Goal: Information Seeking & Learning: Learn about a topic

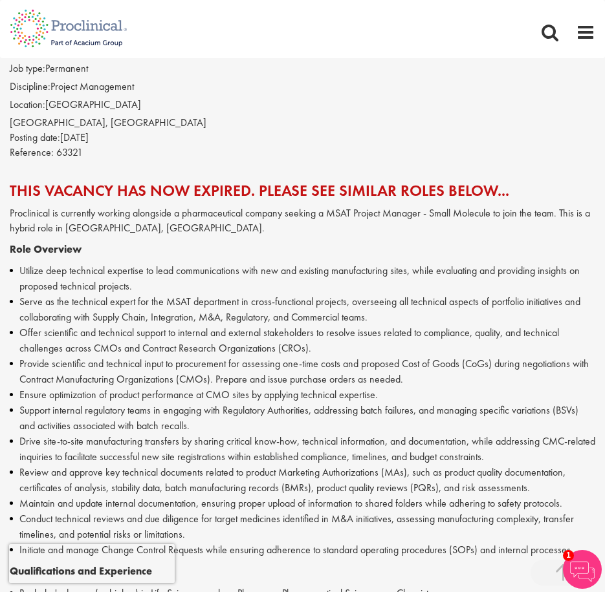
scroll to position [323, 0]
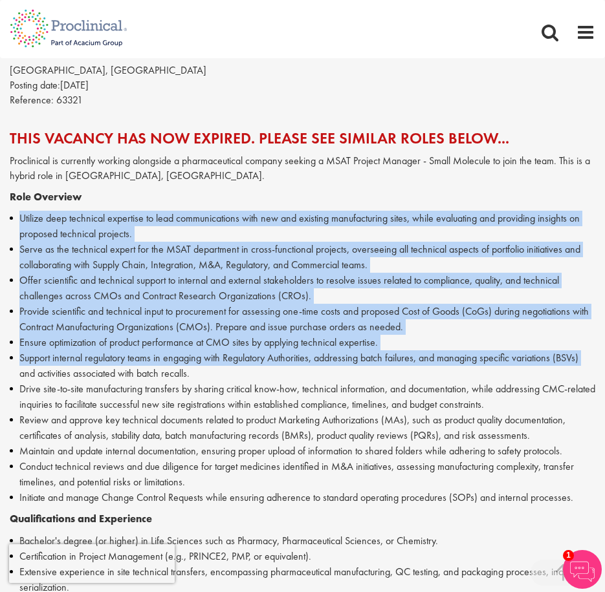
drag, startPoint x: 17, startPoint y: 218, endPoint x: 16, endPoint y: 380, distance: 162.3
click at [16, 380] on ul "Utilize deep technical expertise to lead communications with new and existing m…" at bounding box center [302, 358] width 585 height 295
click at [126, 388] on li "Drive site-to-site manufacturing transfers by sharing critical know-how, techni…" at bounding box center [302, 396] width 585 height 31
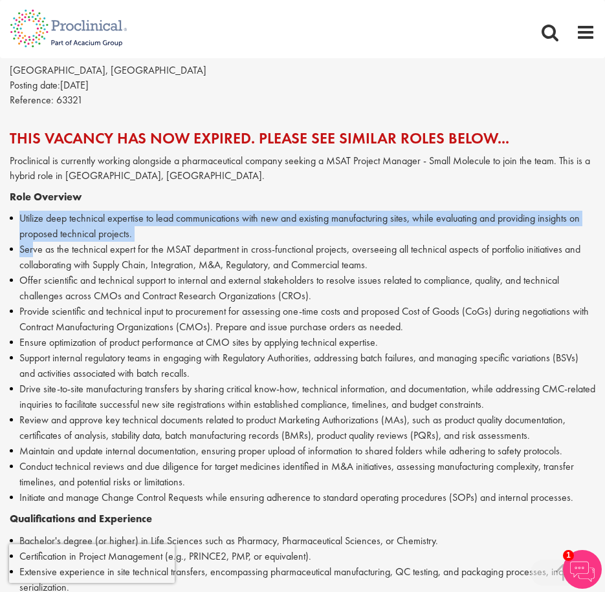
drag, startPoint x: 21, startPoint y: 214, endPoint x: 35, endPoint y: 253, distance: 41.1
click at [35, 249] on ul "Utilize deep technical expertise to lead communications with new and existing m…" at bounding box center [302, 358] width 585 height 295
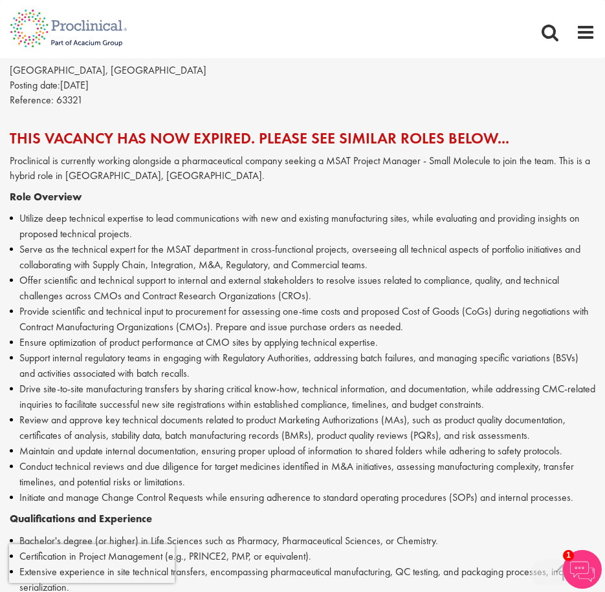
drag, startPoint x: 35, startPoint y: 253, endPoint x: 32, endPoint y: 264, distance: 11.9
click at [32, 264] on li "Serve as the technical expert for the MSAT department in cross-functional proje…" at bounding box center [302, 257] width 585 height 31
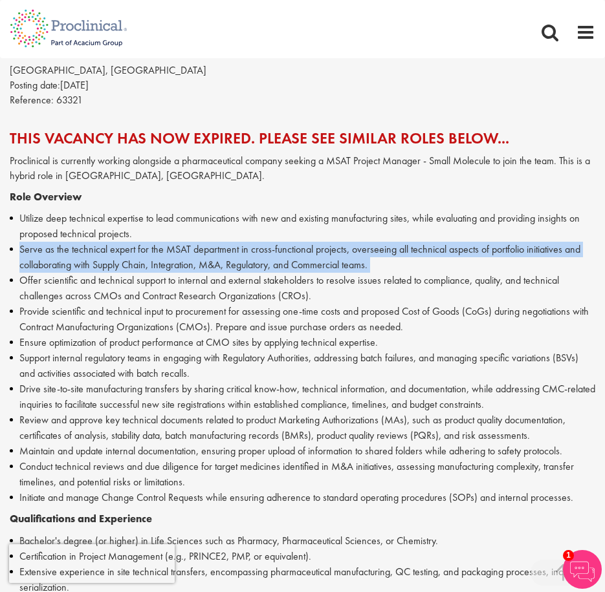
drag, startPoint x: 19, startPoint y: 249, endPoint x: 21, endPoint y: 278, distance: 29.2
click at [21, 278] on ul "Utilize deep technical expertise to lead communications with new and existing m…" at bounding box center [302, 358] width 585 height 295
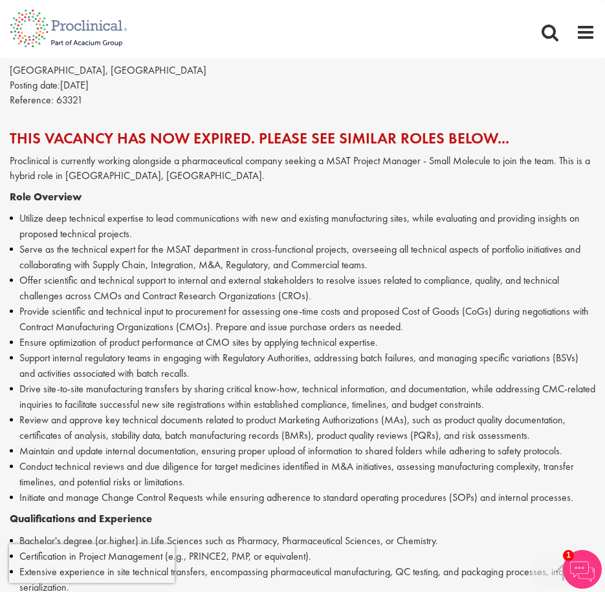
drag, startPoint x: 21, startPoint y: 278, endPoint x: 21, endPoint y: 304, distance: 25.9
click at [21, 304] on li "Provide scientific and technical input to procurement for assessing one-time co…" at bounding box center [302, 319] width 585 height 31
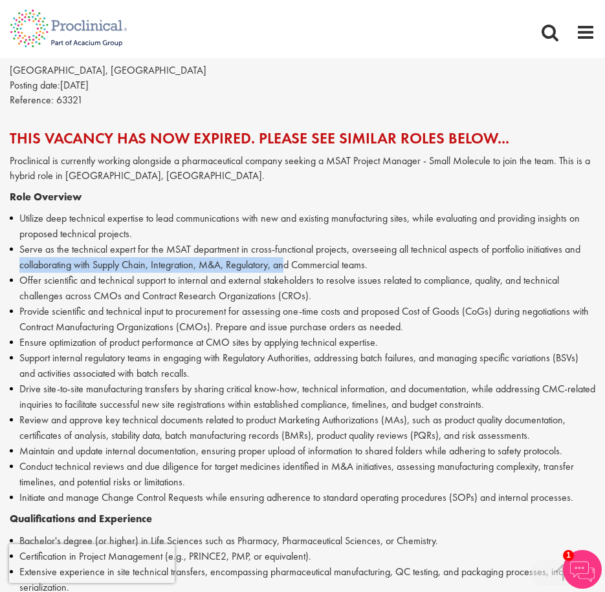
drag, startPoint x: 21, startPoint y: 266, endPoint x: 290, endPoint y: 263, distance: 268.3
click at [290, 263] on li "Serve as the technical expert for the MSAT department in cross-functional proje…" at bounding box center [302, 257] width 585 height 31
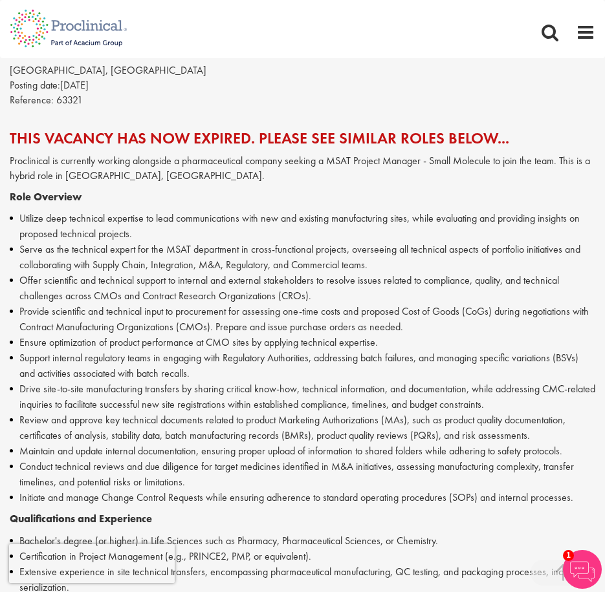
drag, startPoint x: 290, startPoint y: 263, endPoint x: 138, endPoint y: 296, distance: 154.8
click at [172, 288] on li "Offer scientific and technical support to internal and external stakeholders to…" at bounding box center [302, 288] width 585 height 31
drag, startPoint x: 19, startPoint y: 283, endPoint x: 277, endPoint y: 281, distance: 257.3
click at [277, 281] on li "Offer scientific and technical support to internal and external stakeholders to…" at bounding box center [302, 288] width 585 height 31
click at [59, 305] on li "Provide scientific and technical input to procurement for assessing one-time co…" at bounding box center [302, 319] width 585 height 31
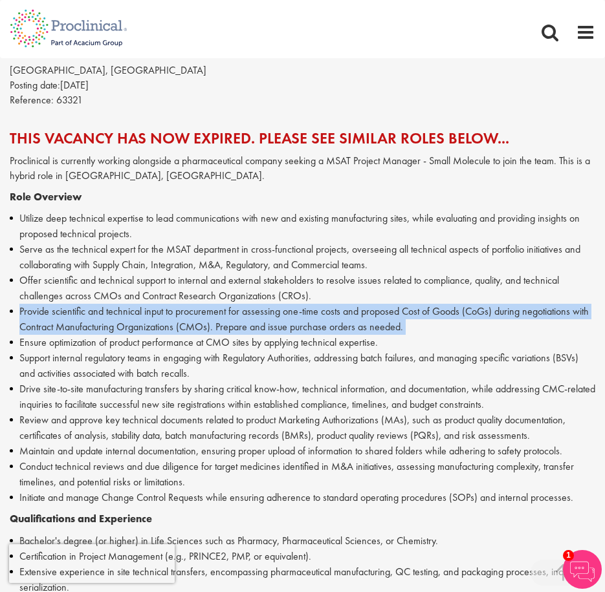
drag, startPoint x: 17, startPoint y: 311, endPoint x: 14, endPoint y: 339, distance: 28.1
click at [14, 339] on ul "Utilize deep technical expertise to lead communications with new and existing m…" at bounding box center [302, 358] width 585 height 295
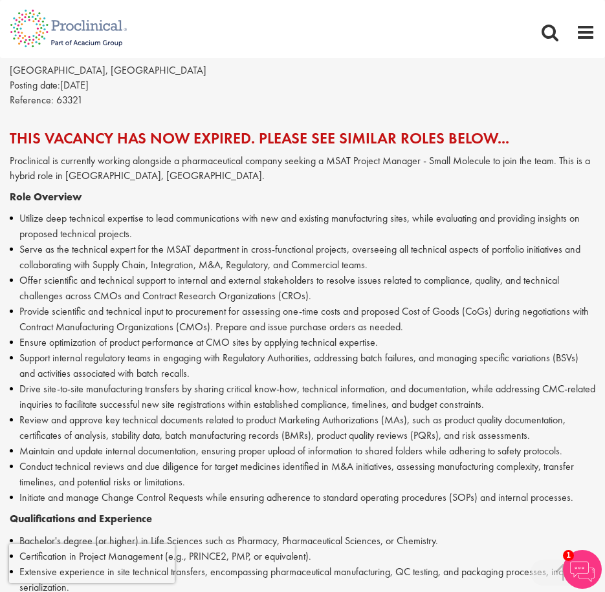
drag, startPoint x: 14, startPoint y: 339, endPoint x: 13, endPoint y: 359, distance: 20.1
click at [13, 359] on li "Support internal regulatory teams in engaging with Regulatory Authorities, addr…" at bounding box center [302, 365] width 585 height 31
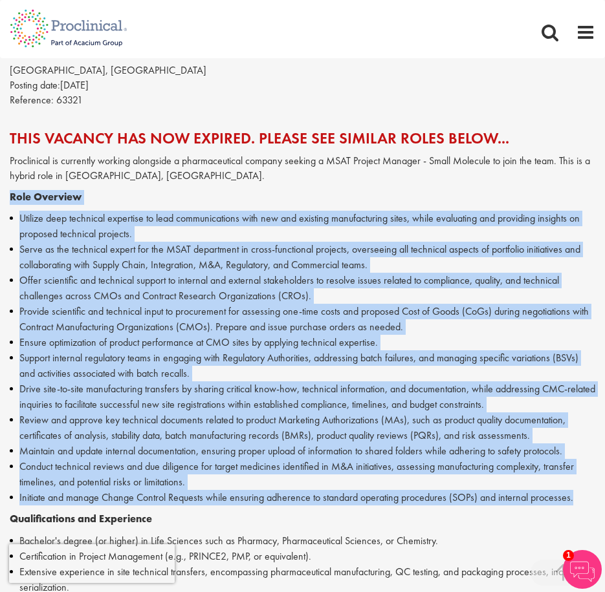
drag, startPoint x: 573, startPoint y: 497, endPoint x: 10, endPoint y: 198, distance: 637.5
click at [10, 198] on div "Proclinical is currently working alongside a pharmaceutical company seeking a M…" at bounding box center [302, 485] width 585 height 662
copy div "Role Overview Utilize deep technical expertise to lead communications with new …"
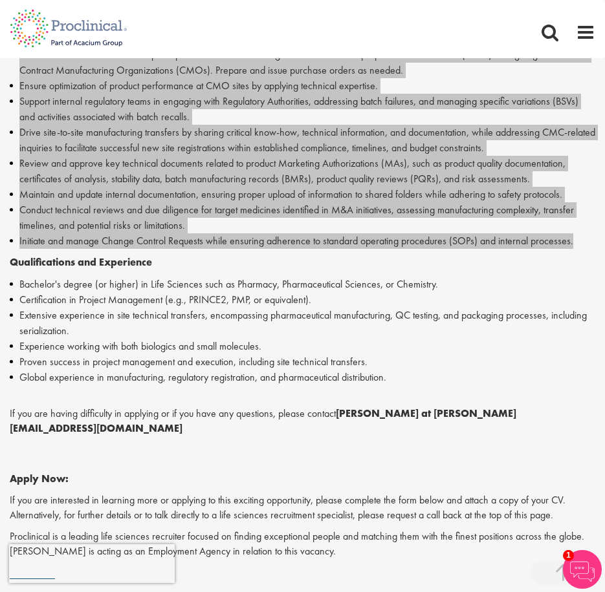
scroll to position [582, 0]
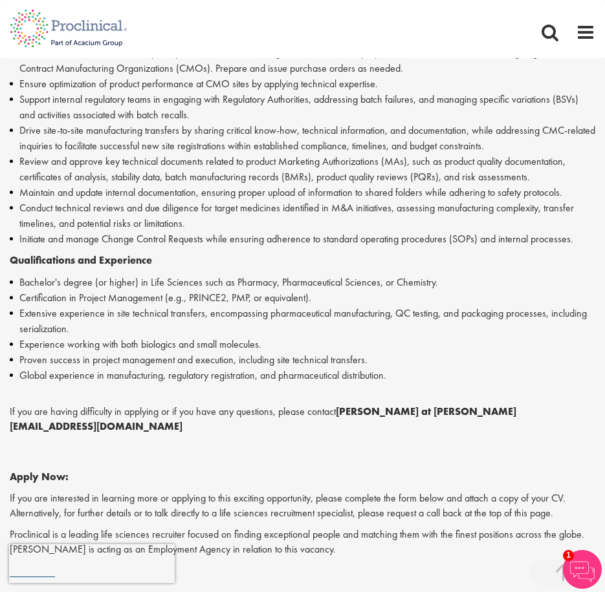
click at [39, 292] on li "Certification in Project Management (e.g., PRINCE2, PMP, or equivalent)." at bounding box center [302, 298] width 585 height 16
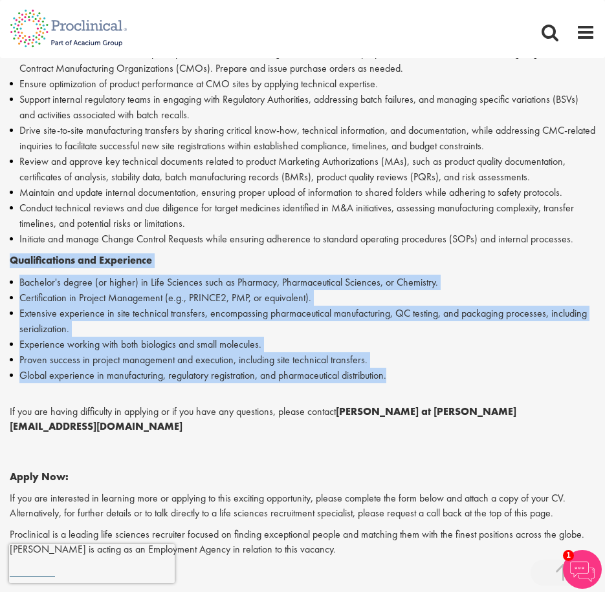
drag, startPoint x: 15, startPoint y: 260, endPoint x: 398, endPoint y: 376, distance: 399.9
click at [398, 376] on div "Proclinical is currently working alongside a pharmaceutical company seeking a M…" at bounding box center [302, 226] width 585 height 662
copy div "Qualifications and Experience Bachelor's degree (or higher) in Life Sciences su…"
click at [367, 375] on li "Global experience in manufacturing, regulatory registration, and pharmaceutical…" at bounding box center [302, 376] width 585 height 16
drag, startPoint x: 399, startPoint y: 375, endPoint x: 9, endPoint y: 258, distance: 407.1
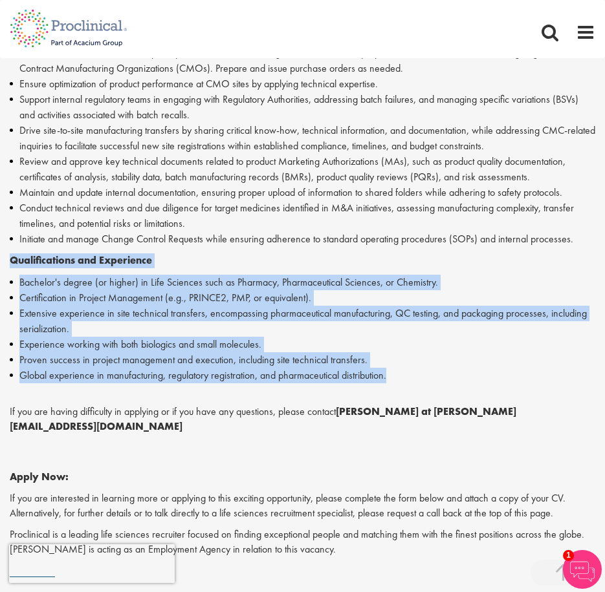
click at [9, 258] on div "MSAT Project Manager - Small Molecule (Hybrid Working) Salary: Highly Competiti…" at bounding box center [302, 183] width 605 height 1026
copy div "Qualifications and Experience Bachelor's degree (or higher) in Life Sciences su…"
